Goal: Task Accomplishment & Management: Use online tool/utility

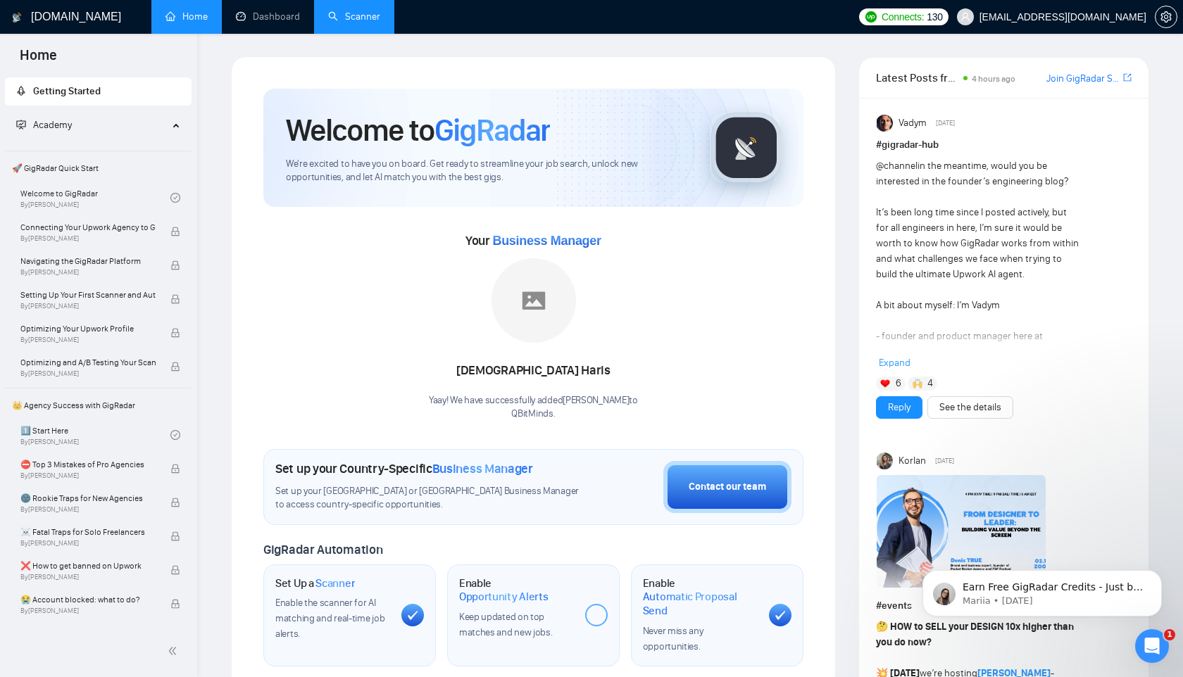
click at [344, 13] on link "Scanner" at bounding box center [354, 17] width 52 height 12
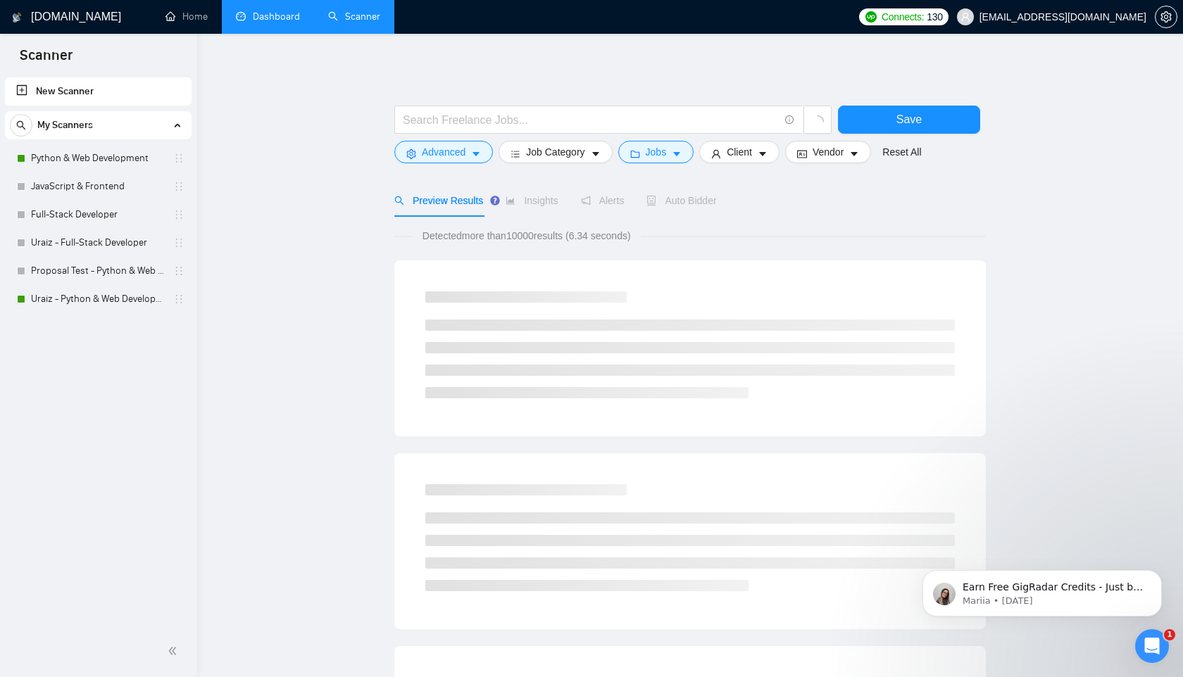
click at [273, 23] on link "Dashboard" at bounding box center [268, 17] width 64 height 12
click at [273, 25] on li "Dashboard" at bounding box center [268, 17] width 92 height 34
